Goal: Navigation & Orientation: Understand site structure

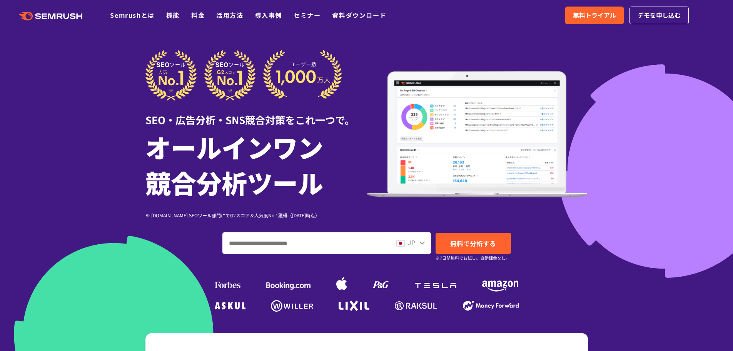
click at [342, 145] on h1 "オールインワン 競合分析ツール" at bounding box center [255, 164] width 221 height 71
click at [404, 243] on img at bounding box center [400, 243] width 8 height 6
click at [423, 242] on icon at bounding box center [421, 242] width 5 height 3
click at [419, 247] on div "JP" at bounding box center [410, 243] width 41 height 22
click at [422, 244] on icon at bounding box center [421, 242] width 5 height 3
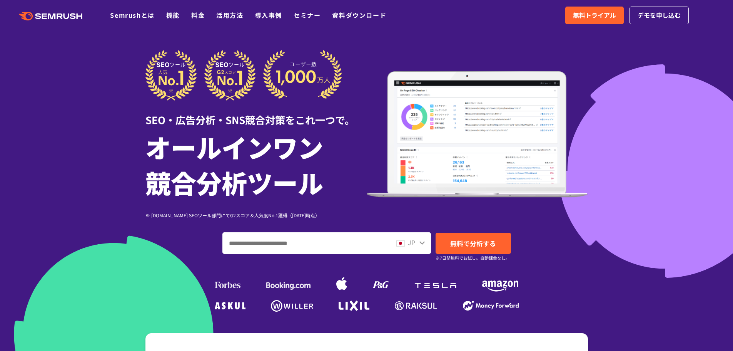
click at [421, 241] on icon at bounding box center [422, 242] width 6 height 6
click at [413, 242] on span "JP" at bounding box center [411, 241] width 7 height 9
